Goal: Transaction & Acquisition: Purchase product/service

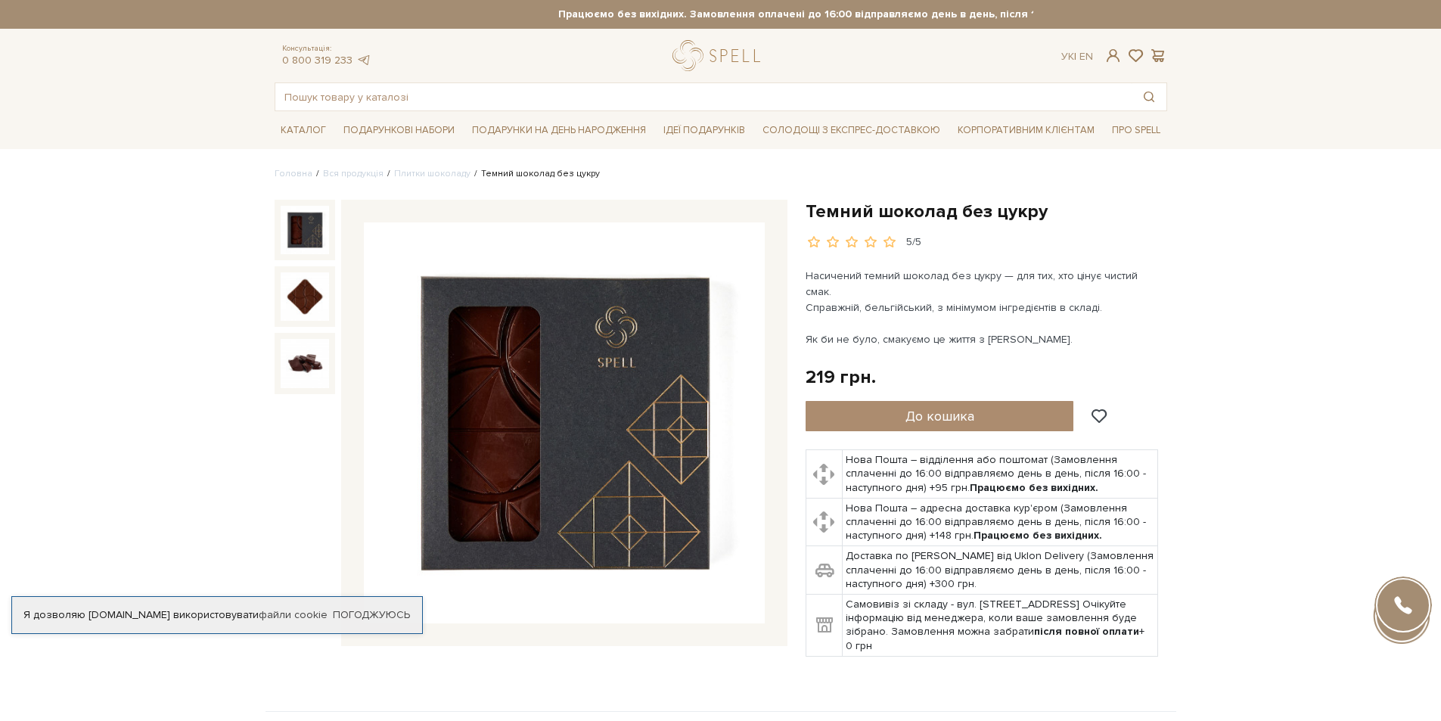
click at [593, 407] on img at bounding box center [564, 422] width 401 height 401
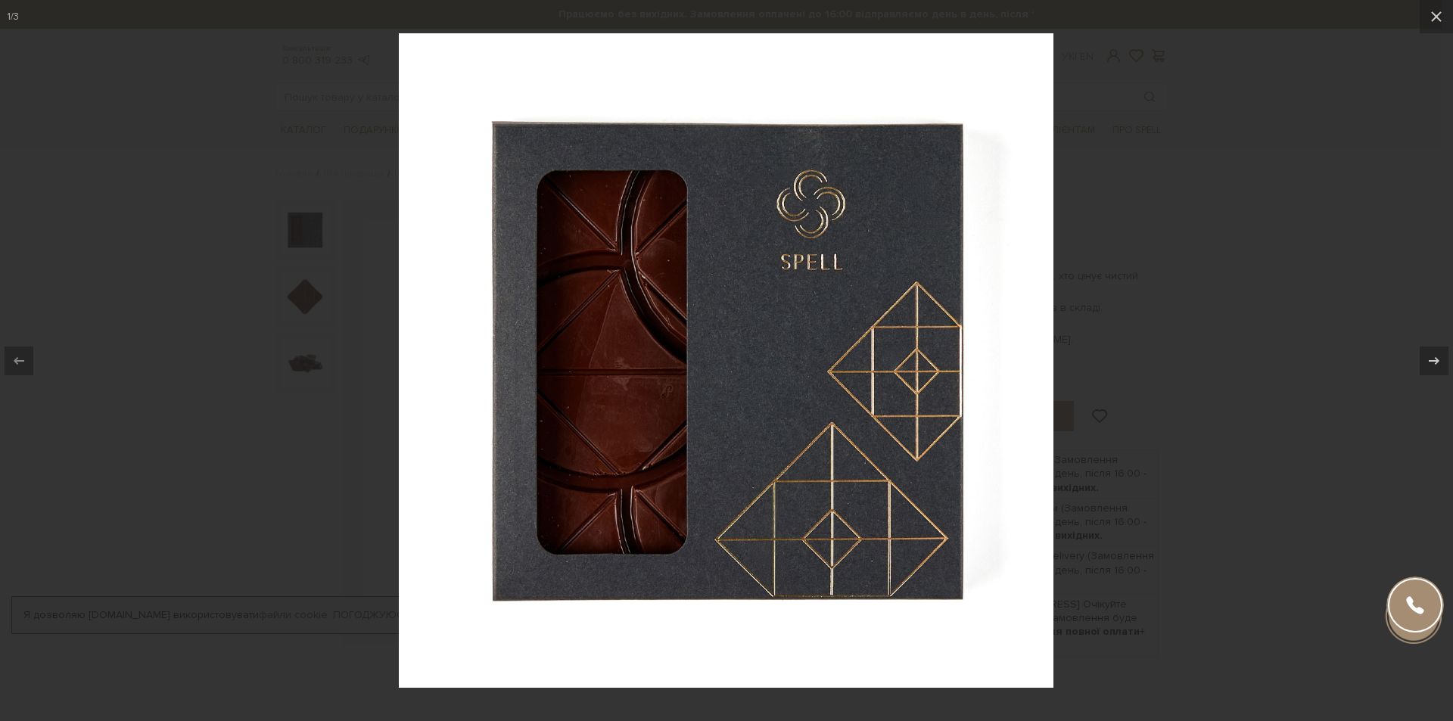
click at [1182, 517] on div at bounding box center [726, 360] width 1453 height 721
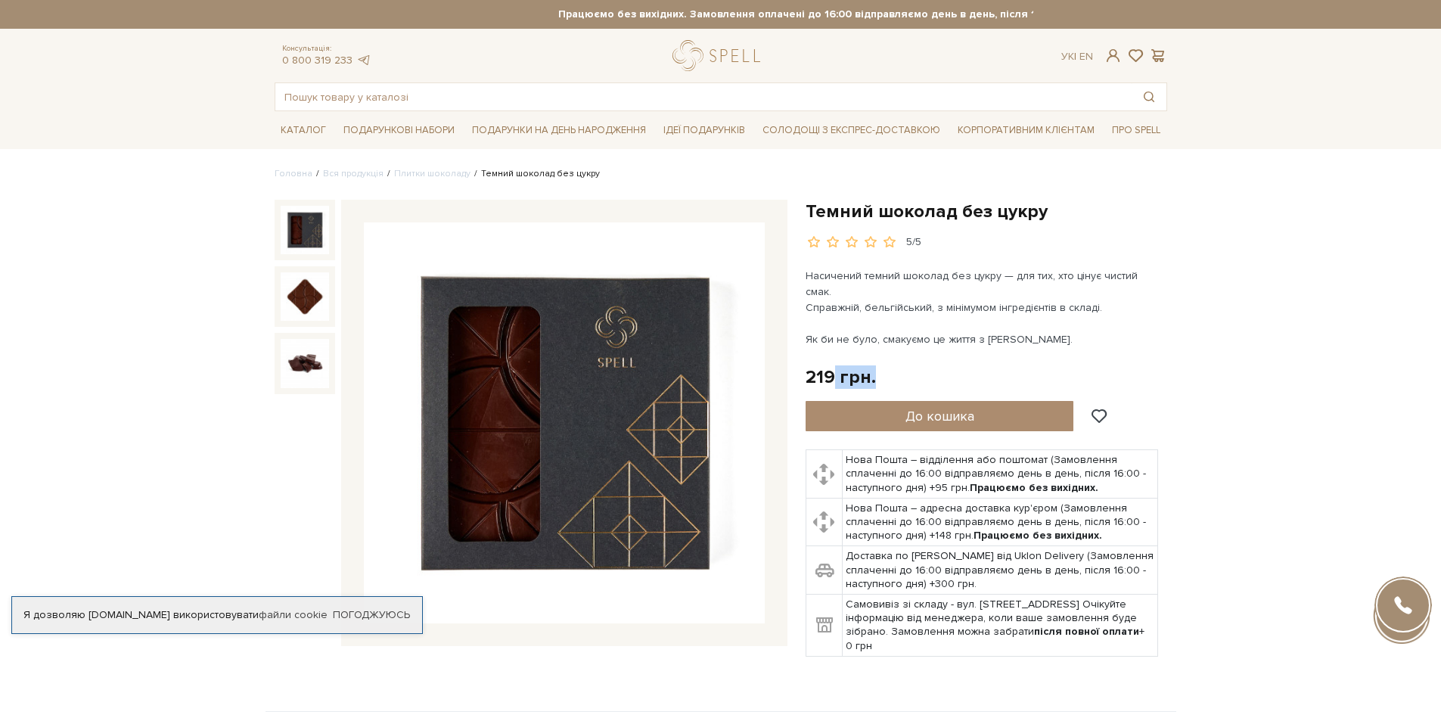
drag, startPoint x: 834, startPoint y: 356, endPoint x: 895, endPoint y: 356, distance: 60.5
click at [895, 365] on div "219 грн. Оплата частинами:" at bounding box center [987, 376] width 362 height 23
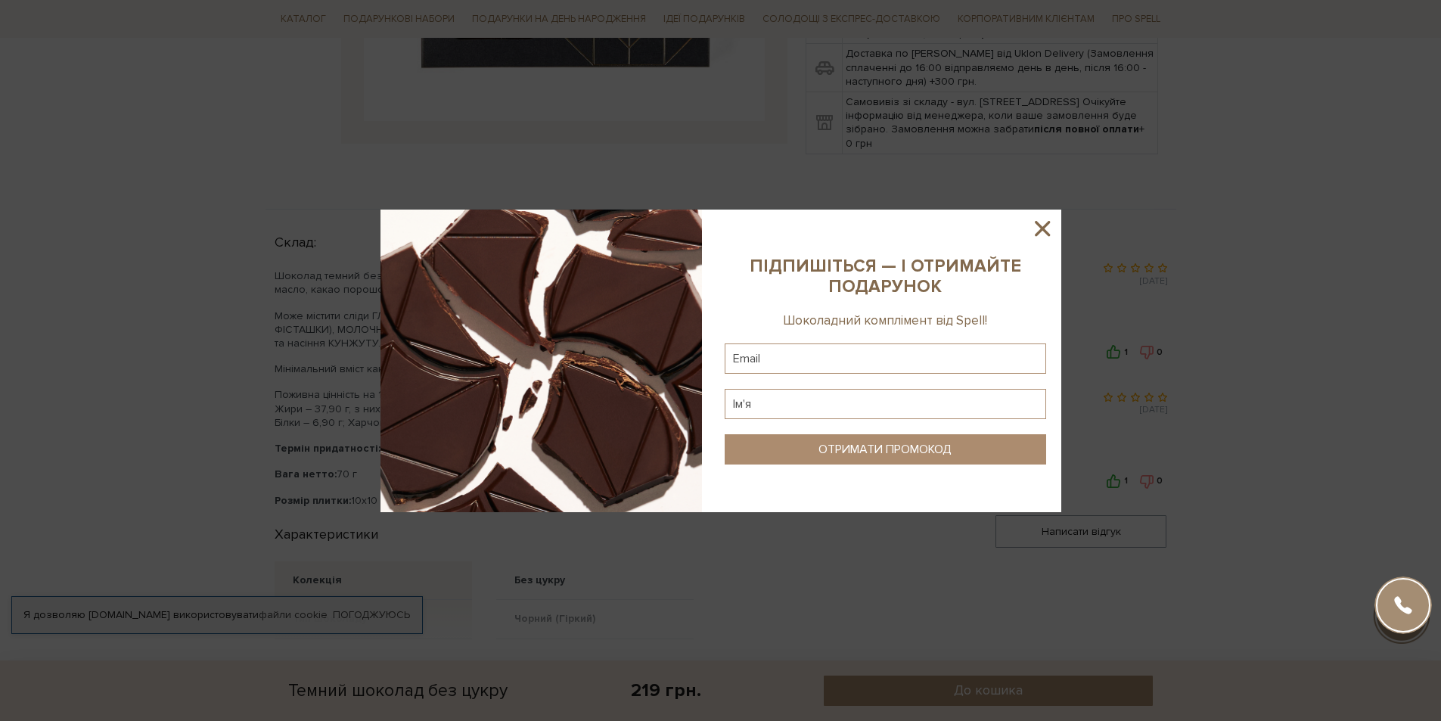
scroll to position [530, 0]
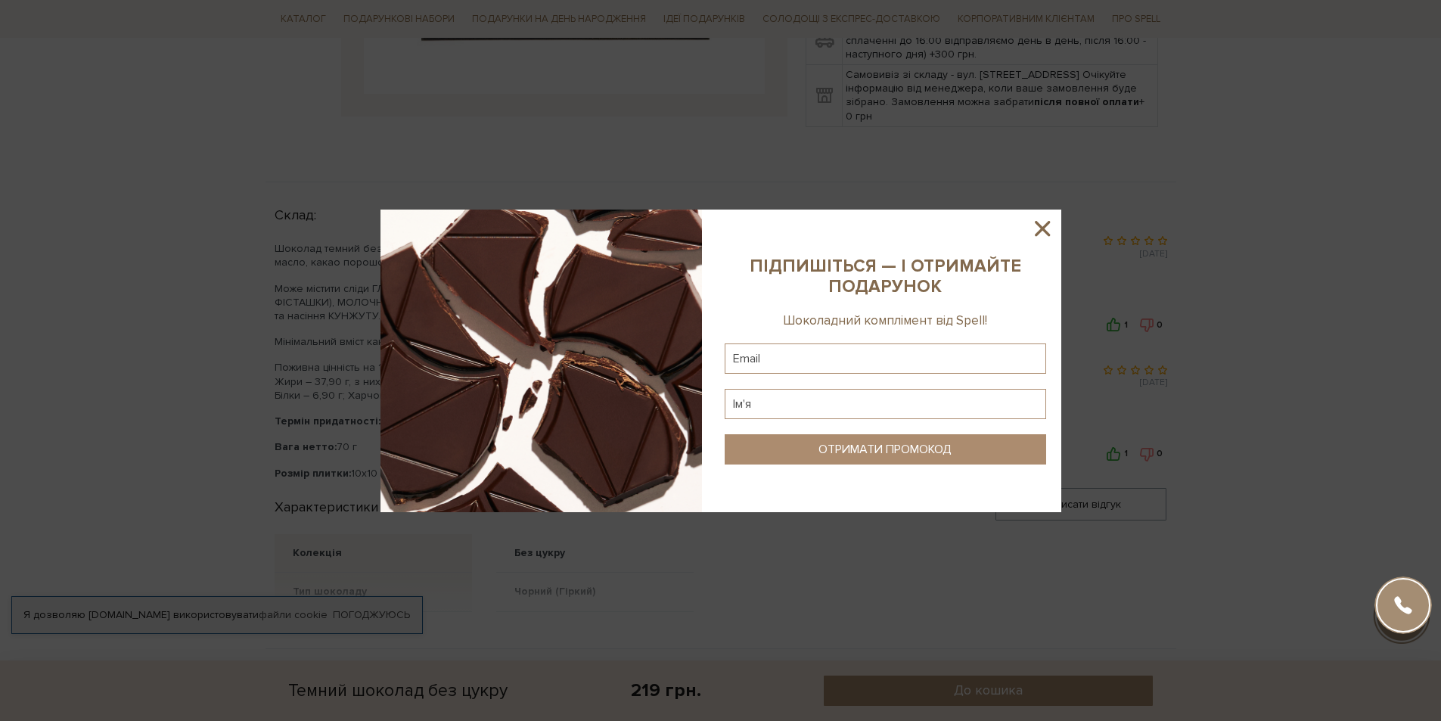
click at [1047, 231] on icon at bounding box center [1042, 228] width 15 height 15
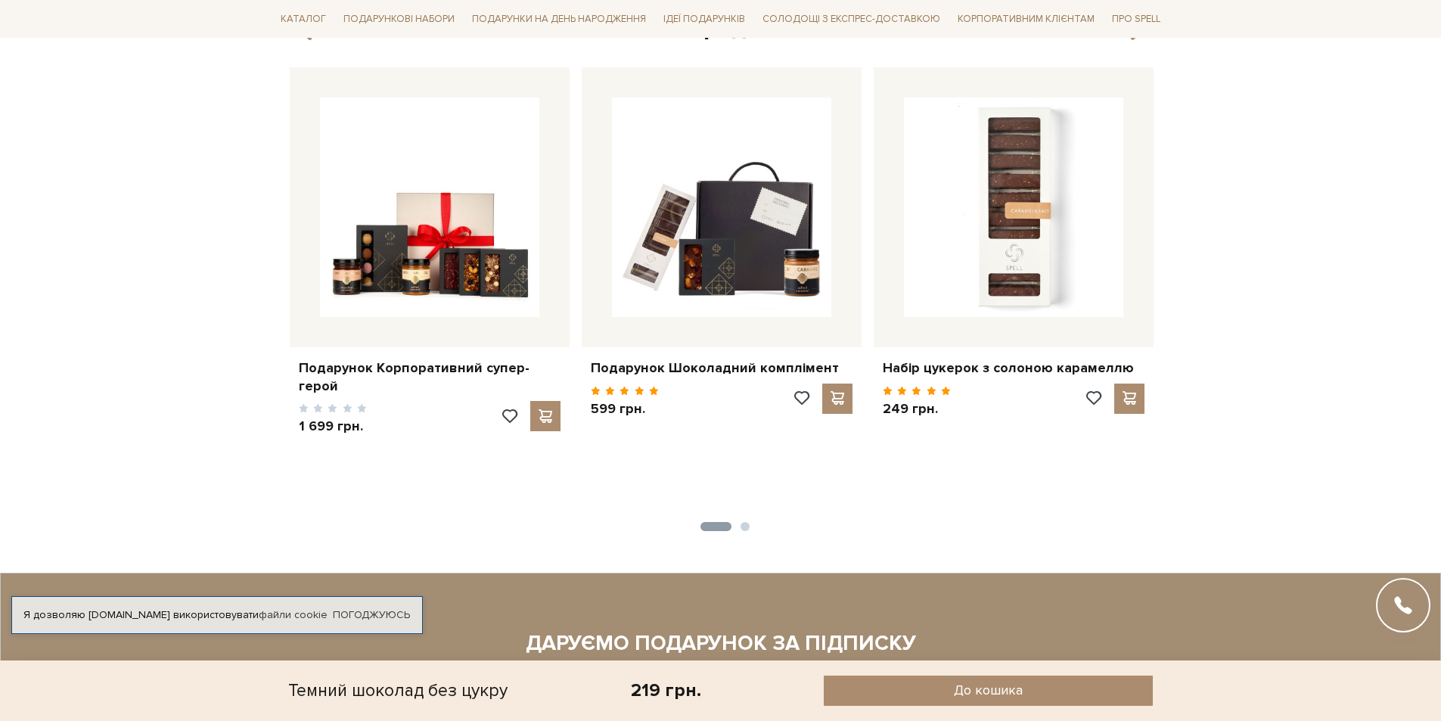
scroll to position [1210, 0]
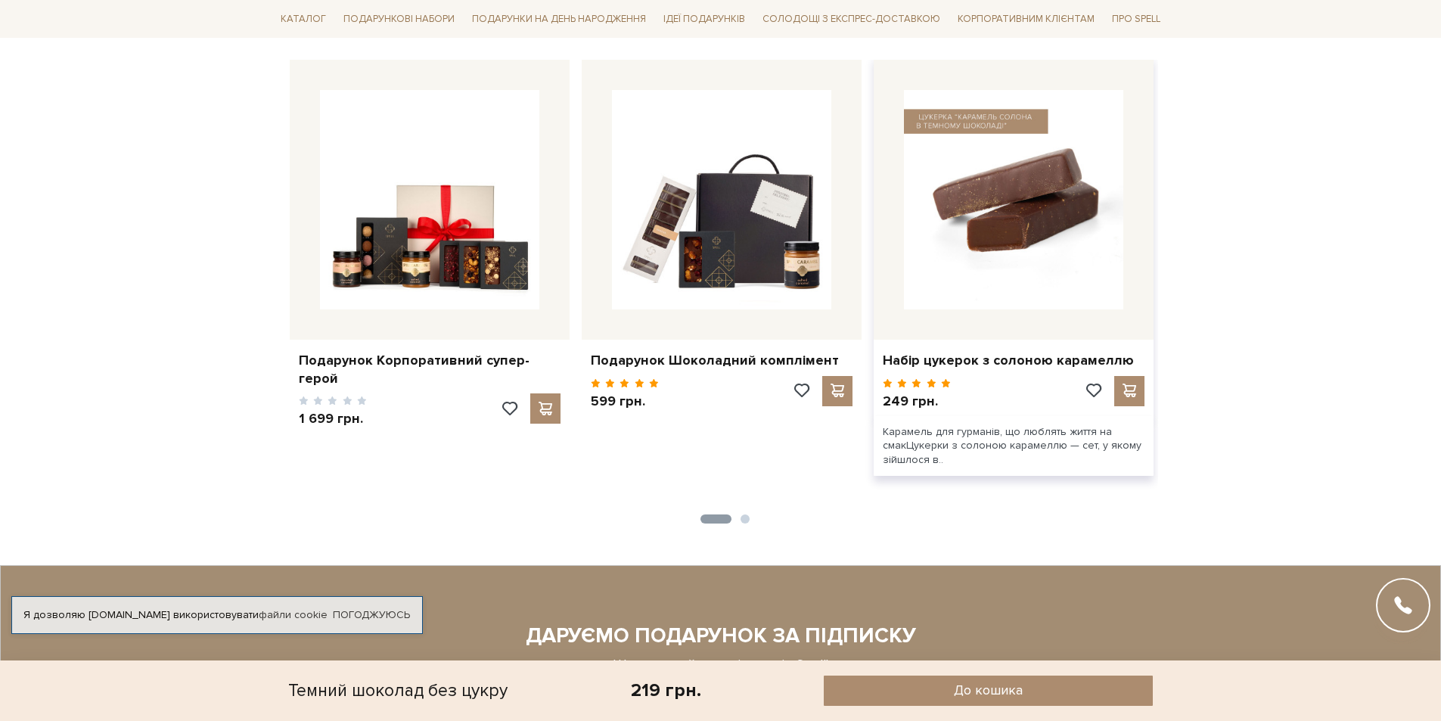
click at [983, 272] on img at bounding box center [1013, 199] width 219 height 219
